Goal: Information Seeking & Learning: Learn about a topic

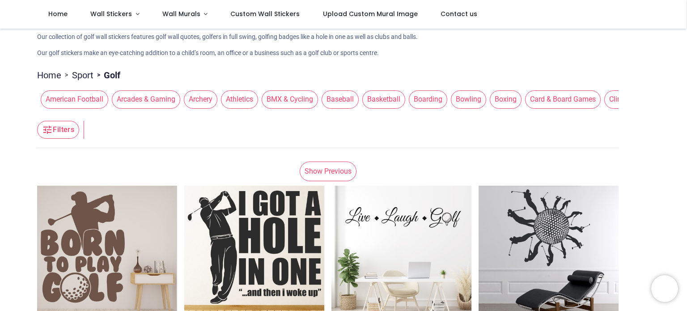
scroll to position [89, 0]
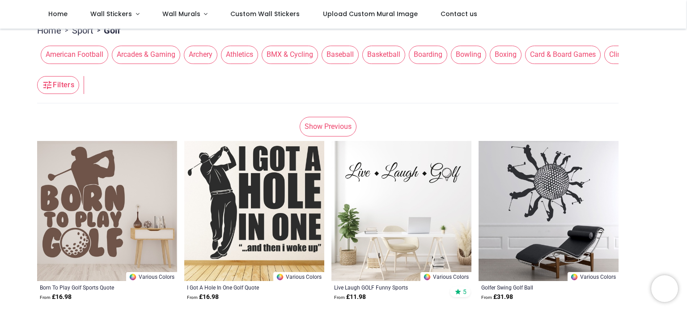
click at [320, 125] on link "Show Previous" at bounding box center [328, 127] width 57 height 20
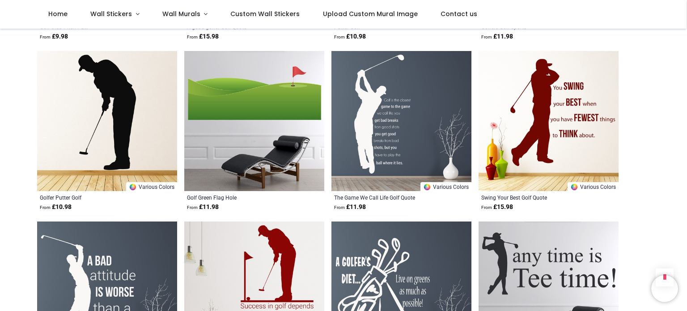
scroll to position [1029, 0]
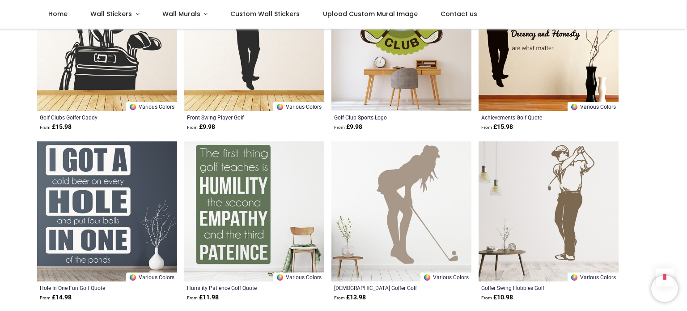
scroll to position [1924, 0]
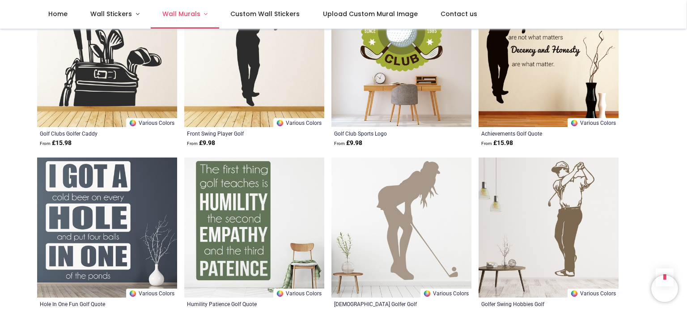
click at [199, 15] on link "Wall Murals" at bounding box center [185, 14] width 68 height 29
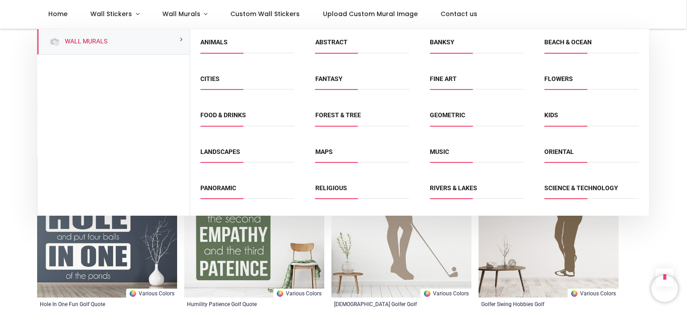
click at [231, 155] on link "Landscapes" at bounding box center [220, 151] width 40 height 7
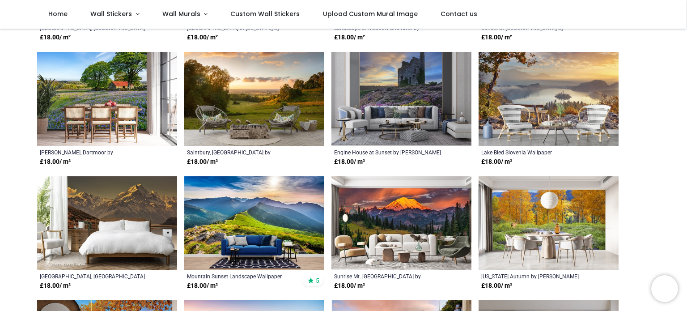
scroll to position [343, 0]
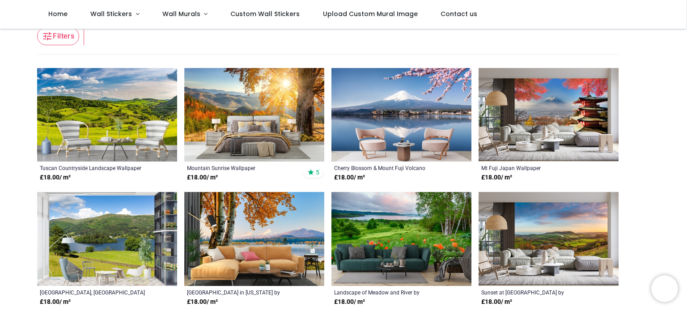
scroll to position [224, 0]
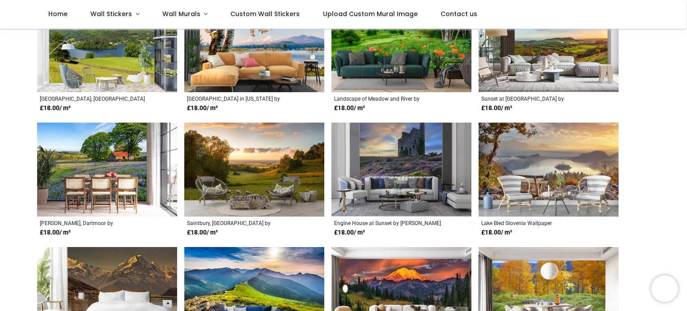
scroll to position [224, 0]
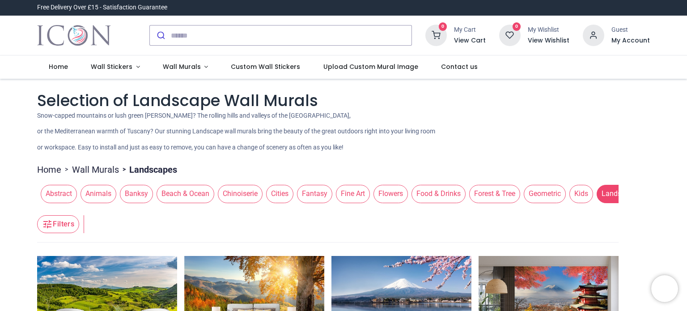
click at [608, 188] on span "Landscapes" at bounding box center [621, 194] width 48 height 18
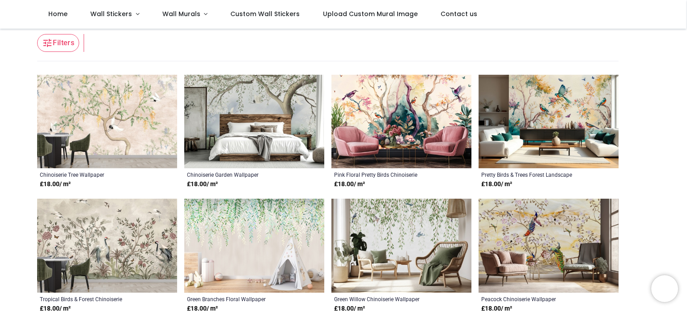
scroll to position [179, 0]
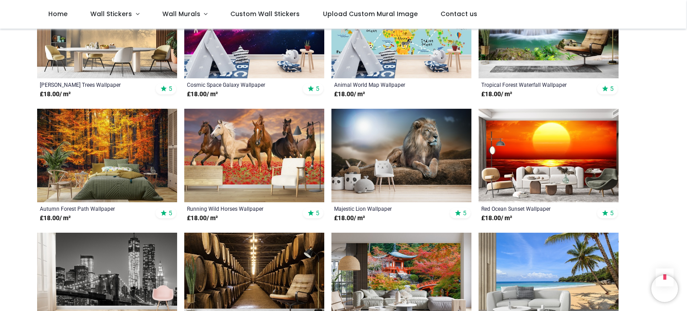
scroll to position [1835, 0]
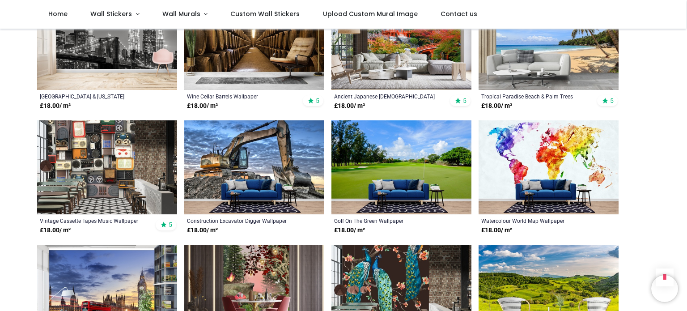
scroll to position [1879, 0]
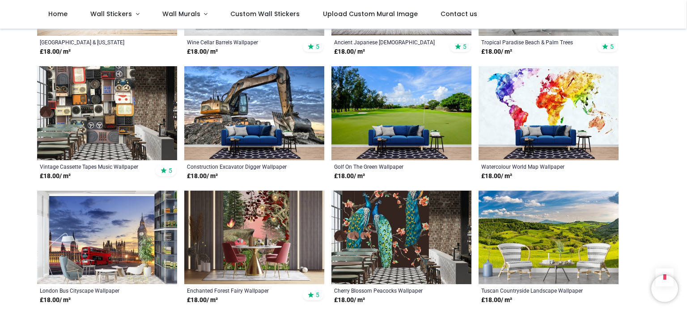
click at [420, 90] on img at bounding box center [402, 113] width 140 height 94
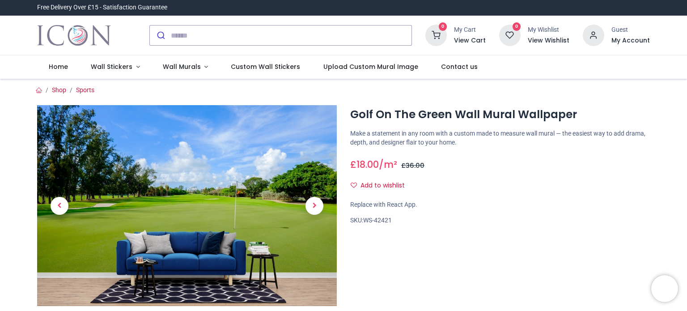
scroll to position [134, 0]
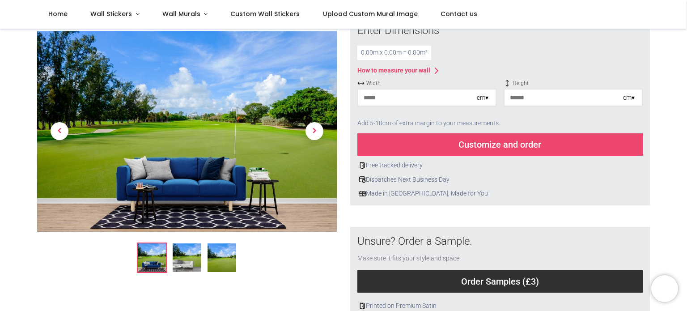
scroll to position [45, 0]
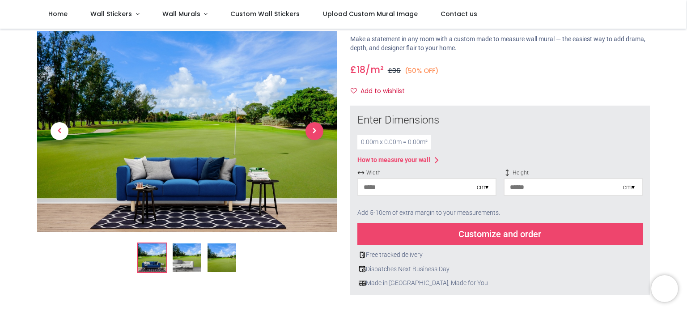
click at [312, 128] on span "Next" at bounding box center [315, 132] width 18 height 18
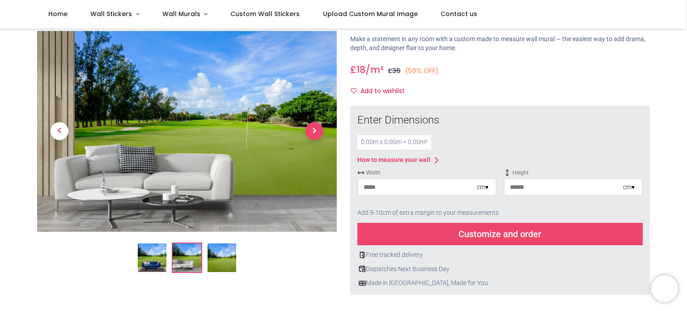
click at [312, 128] on span "Next" at bounding box center [315, 132] width 18 height 18
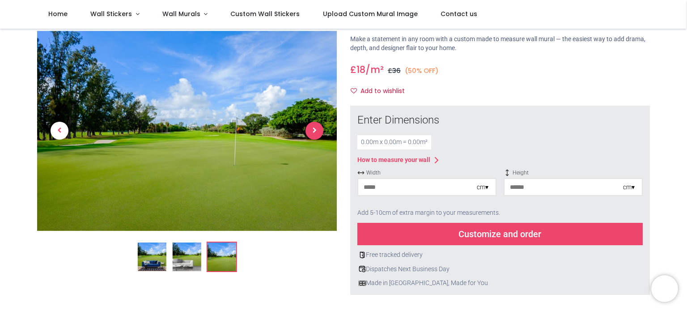
click at [312, 128] on span "Next" at bounding box center [315, 131] width 18 height 18
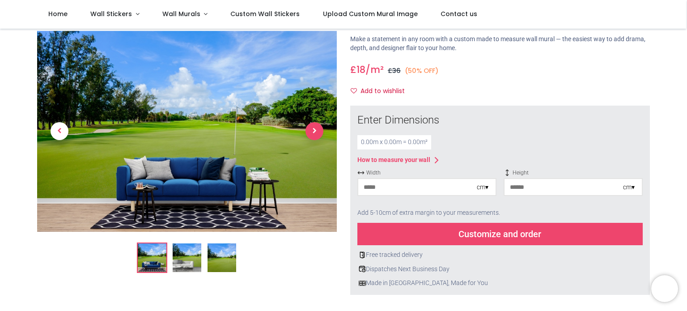
click at [312, 128] on span "Next" at bounding box center [315, 132] width 18 height 18
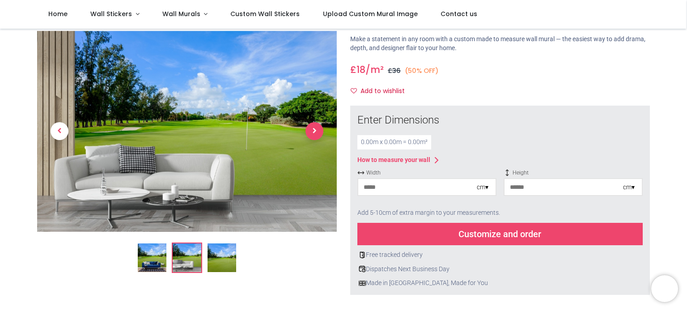
click at [312, 128] on span "Next" at bounding box center [315, 132] width 18 height 18
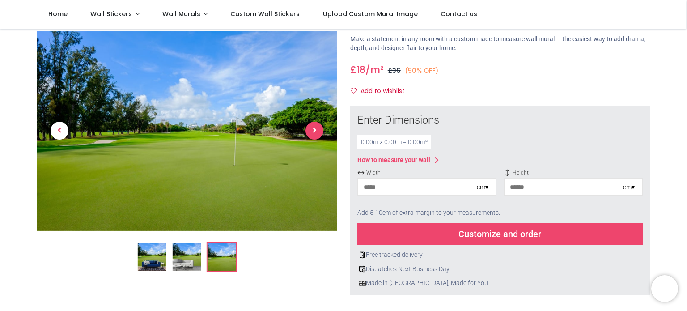
click at [312, 128] on span "Next" at bounding box center [315, 131] width 18 height 18
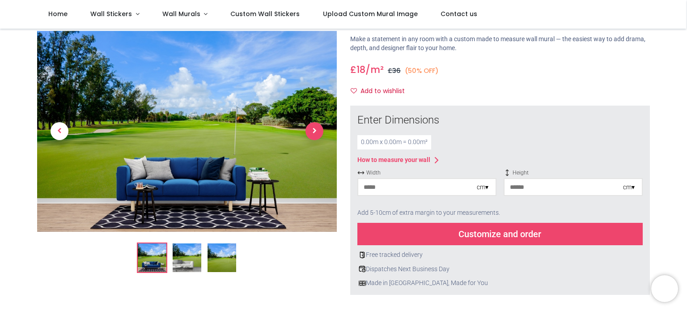
click at [312, 128] on span "Next" at bounding box center [315, 132] width 18 height 18
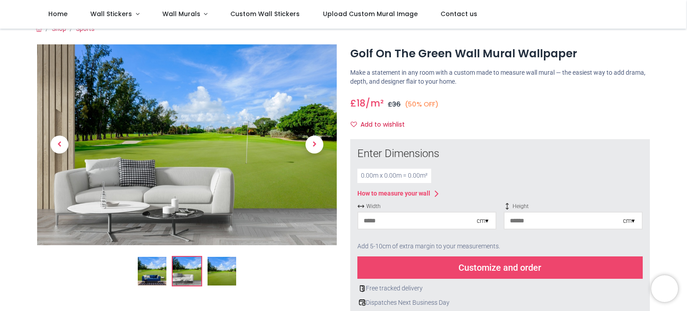
scroll to position [0, 0]
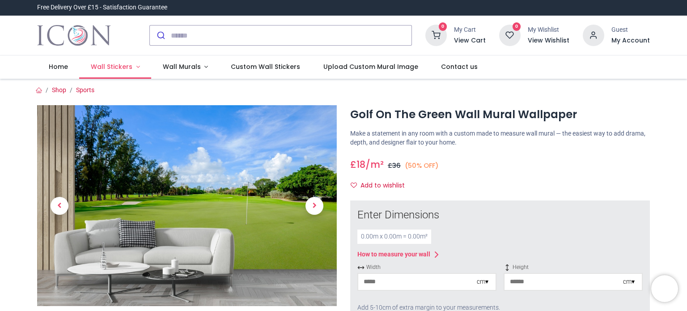
click at [129, 65] on span "Wall Stickers" at bounding box center [112, 66] width 42 height 9
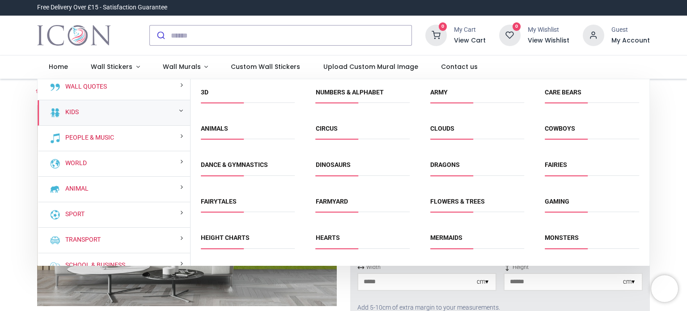
scroll to position [45, 0]
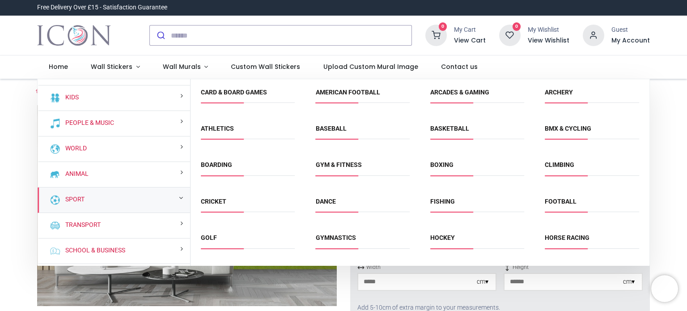
click at [173, 197] on div "Sport" at bounding box center [114, 200] width 153 height 26
drag, startPoint x: 209, startPoint y: 237, endPoint x: 236, endPoint y: 232, distance: 27.3
click at [208, 237] on link "Golf" at bounding box center [209, 237] width 16 height 7
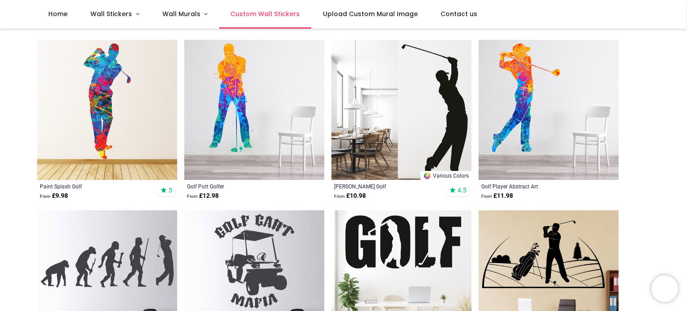
scroll to position [166, 0]
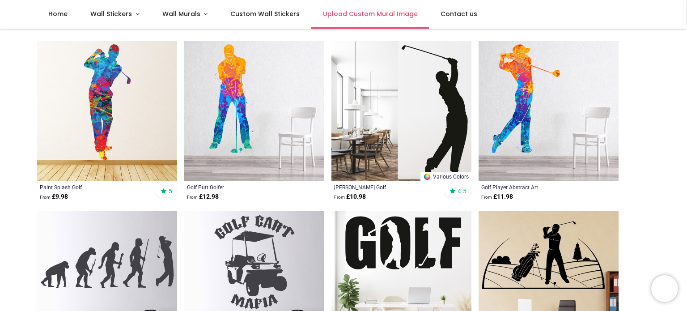
click at [347, 13] on span "Upload Custom Mural Image" at bounding box center [370, 13] width 95 height 9
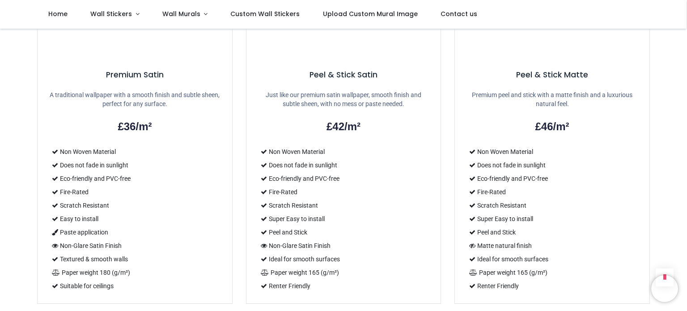
scroll to position [492, 0]
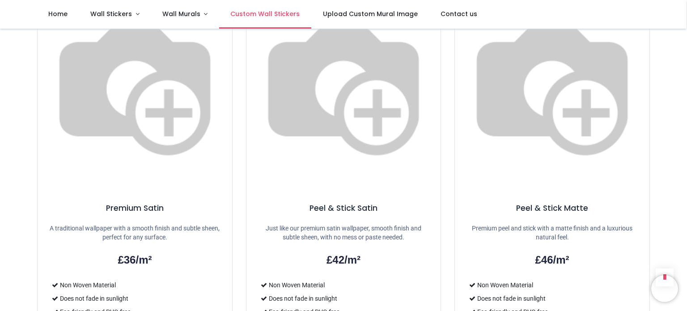
click at [276, 15] on span "Custom Wall Stickers" at bounding box center [264, 13] width 69 height 9
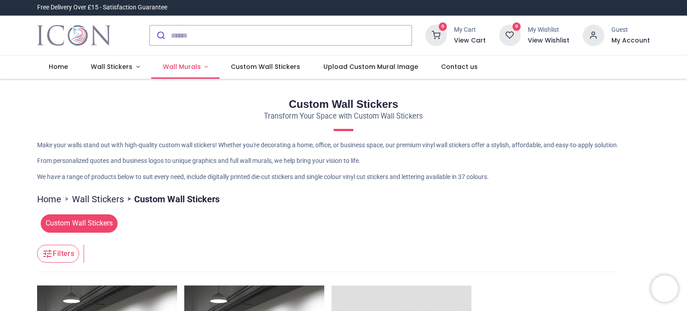
click at [182, 68] on span "Wall Murals" at bounding box center [182, 66] width 38 height 9
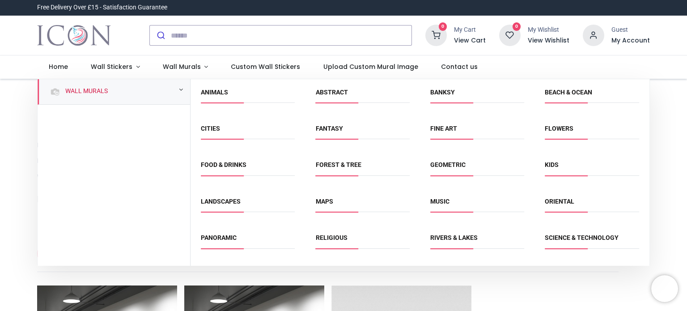
click at [227, 205] on span "Landscapes" at bounding box center [248, 204] width 94 height 15
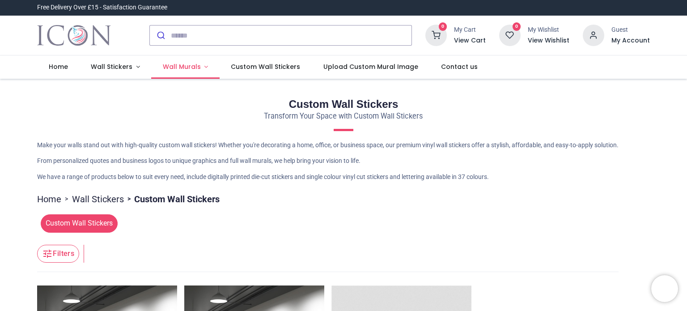
click at [199, 64] on link "Wall Murals" at bounding box center [185, 66] width 68 height 23
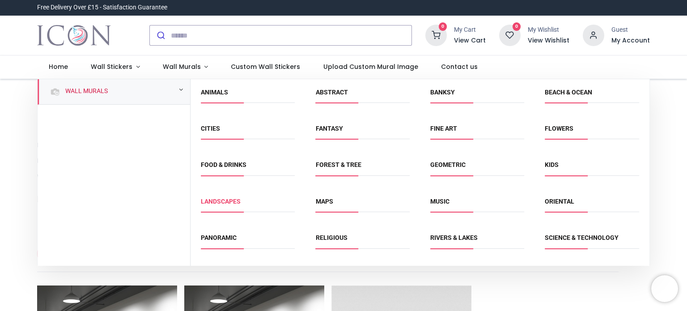
click at [220, 199] on link "Landscapes" at bounding box center [221, 201] width 40 height 7
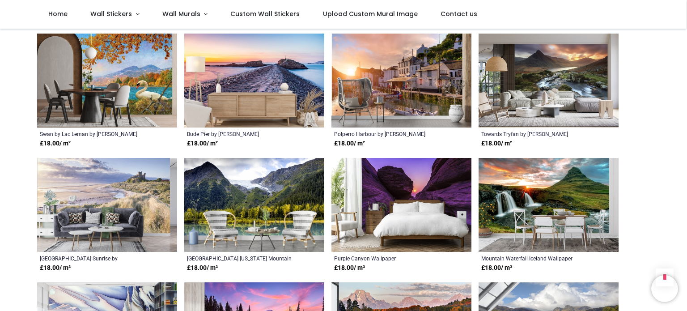
scroll to position [671, 0]
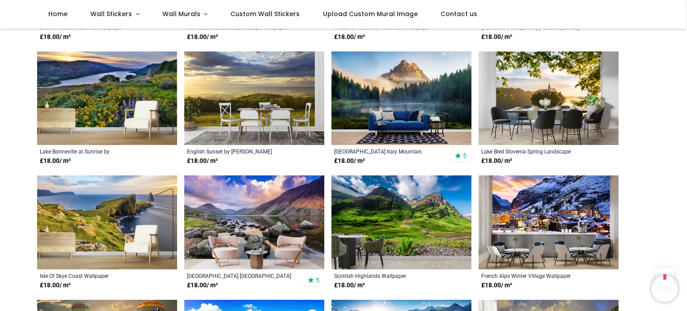
scroll to position [1387, 0]
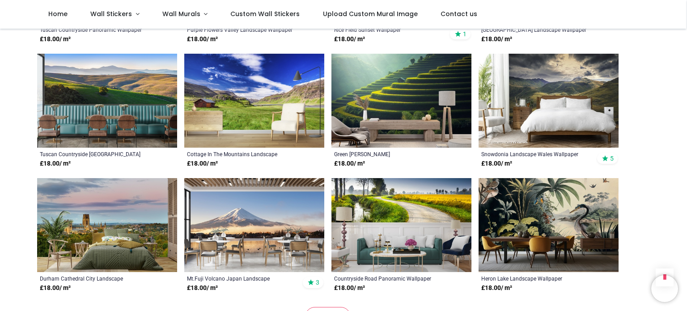
scroll to position [2551, 0]
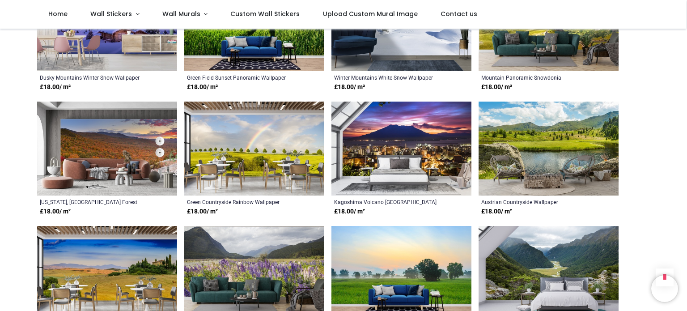
scroll to position [2237, 0]
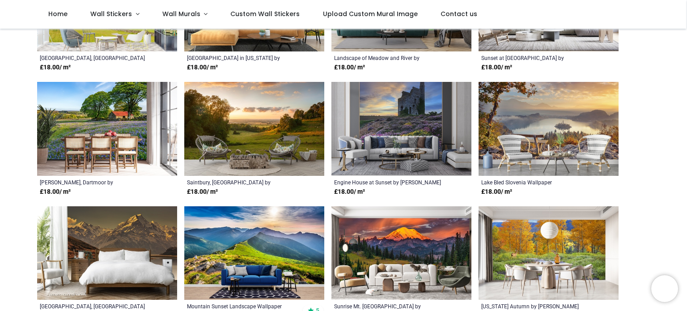
scroll to position [358, 0]
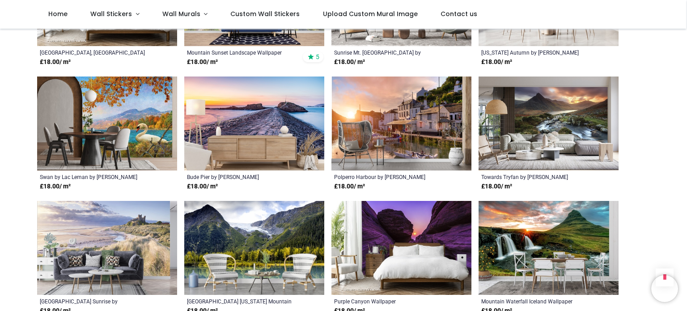
scroll to position [850, 0]
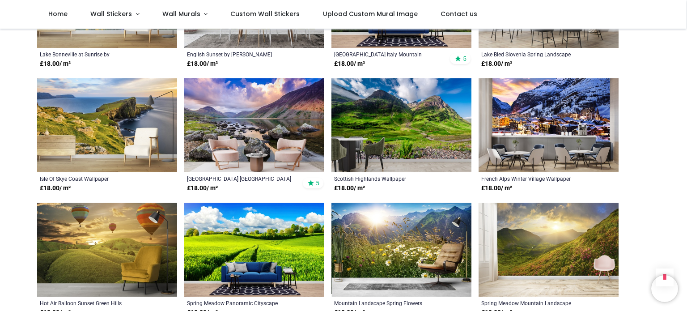
scroll to position [1387, 0]
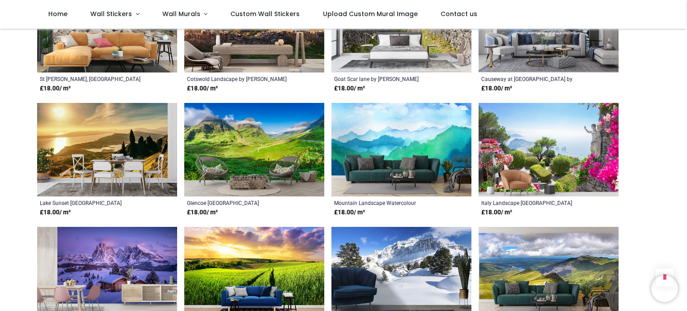
scroll to position [1969, 0]
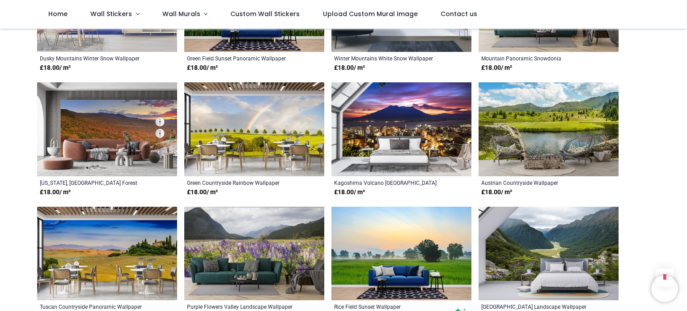
scroll to position [2058, 0]
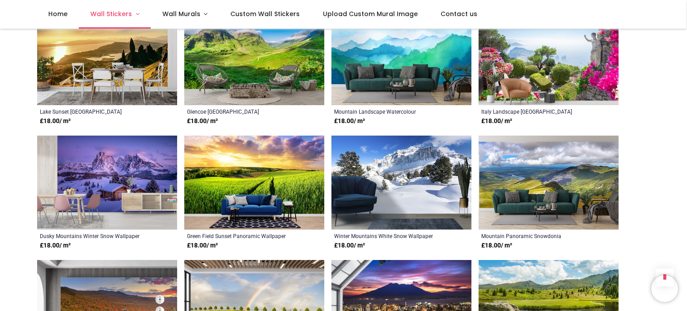
click at [132, 13] on link "Wall Stickers" at bounding box center [115, 14] width 72 height 29
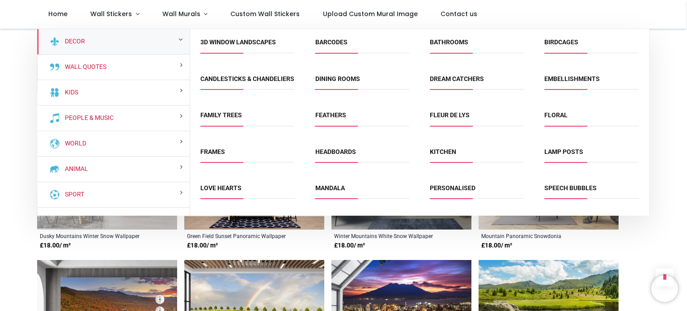
scroll to position [40, 0]
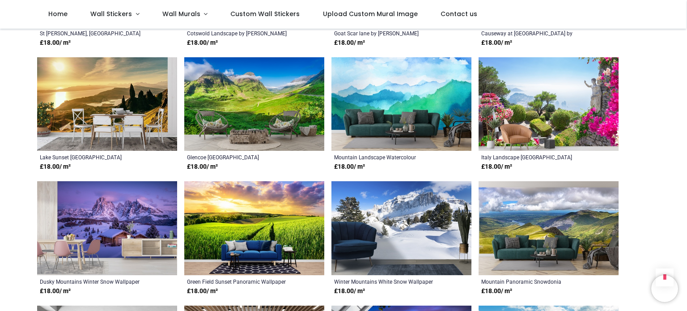
scroll to position [1924, 0]
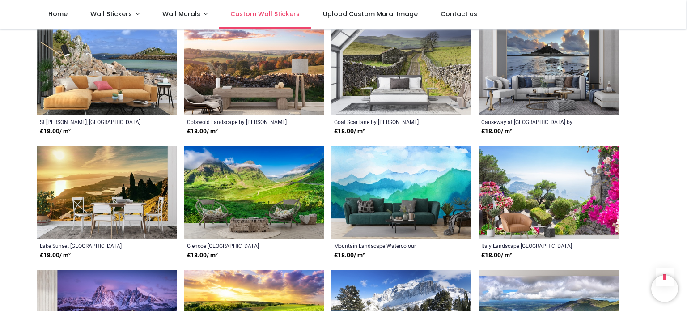
click at [277, 15] on span "Custom Wall Stickers" at bounding box center [264, 13] width 69 height 9
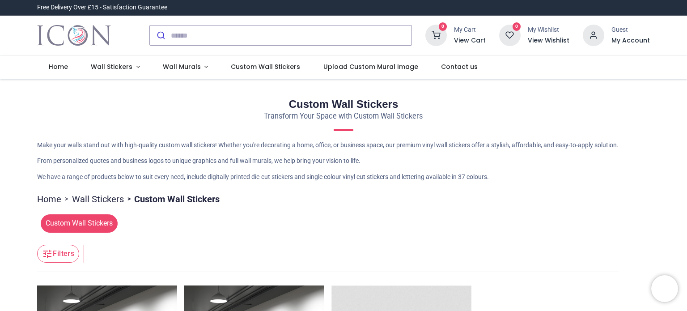
click at [84, 224] on span "Custom Wall Stickers" at bounding box center [79, 223] width 77 height 18
